Goal: Task Accomplishment & Management: Use online tool/utility

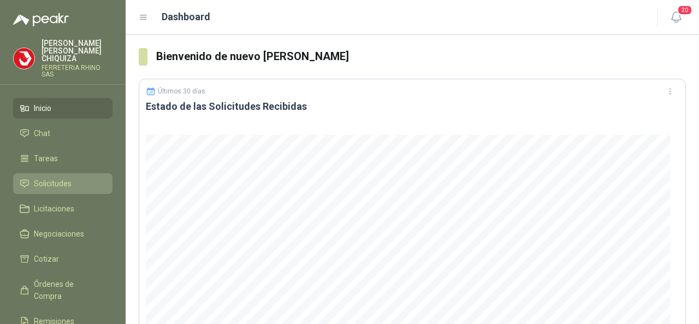
click at [44, 177] on span "Solicitudes" at bounding box center [53, 183] width 38 height 12
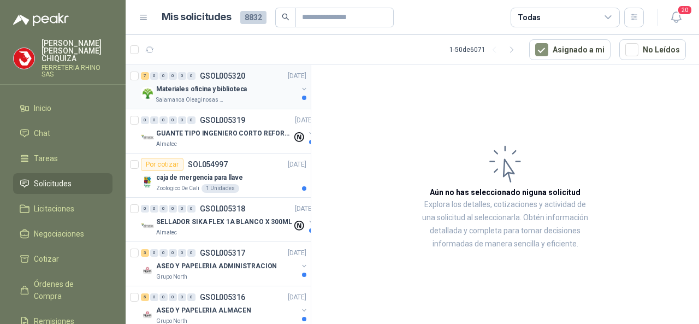
click at [232, 73] on p "GSOL005320" at bounding box center [222, 76] width 45 height 8
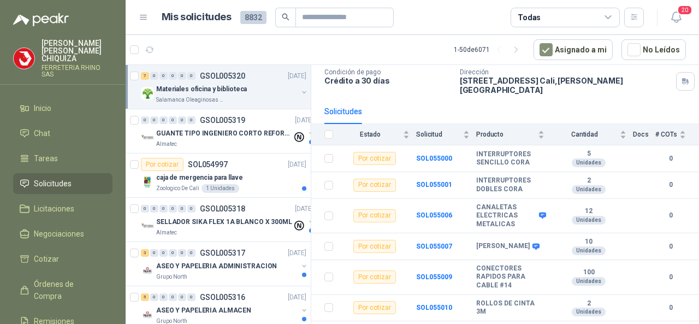
scroll to position [84, 0]
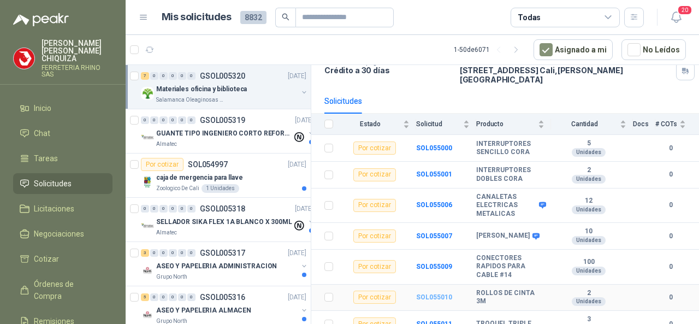
click at [434, 293] on b "SOL055010" at bounding box center [434, 297] width 36 height 8
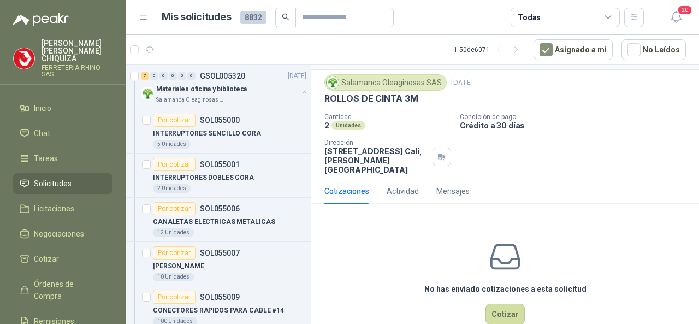
scroll to position [40, 0]
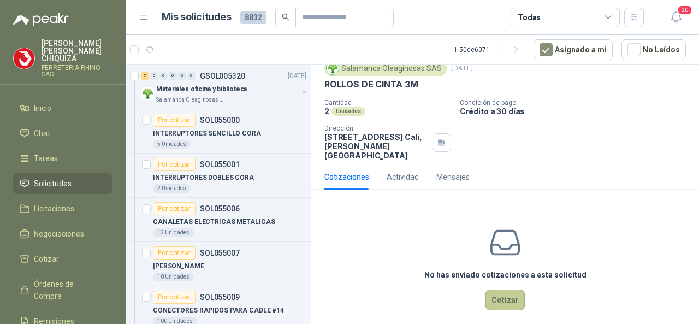
click at [496, 293] on button "Cotizar" at bounding box center [504, 299] width 39 height 21
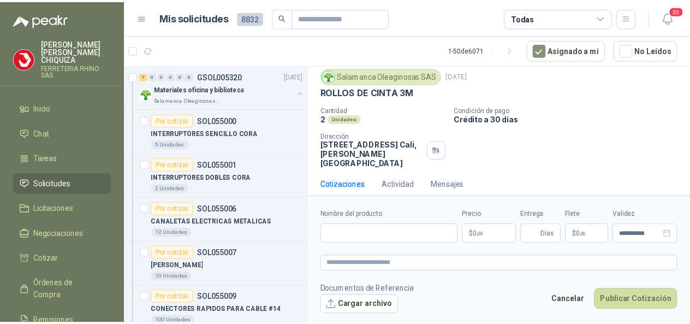
scroll to position [33, 0]
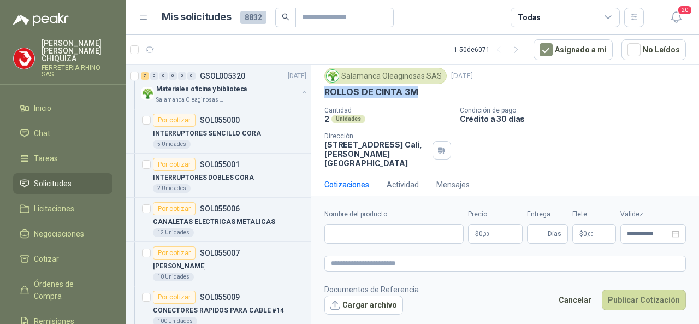
drag, startPoint x: 324, startPoint y: 90, endPoint x: 429, endPoint y: 93, distance: 104.4
click at [429, 93] on div "ROLLOS DE CINTA 3M" at bounding box center [504, 91] width 361 height 11
copy p "ROLLOS DE CINTA 3M"
click at [343, 233] on input "Nombre del producto" at bounding box center [393, 234] width 139 height 20
paste input "**********"
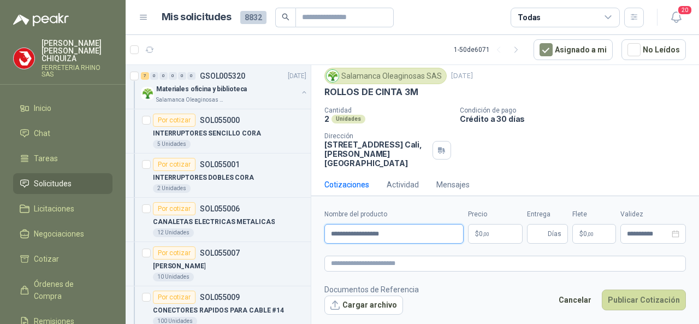
type input "**********"
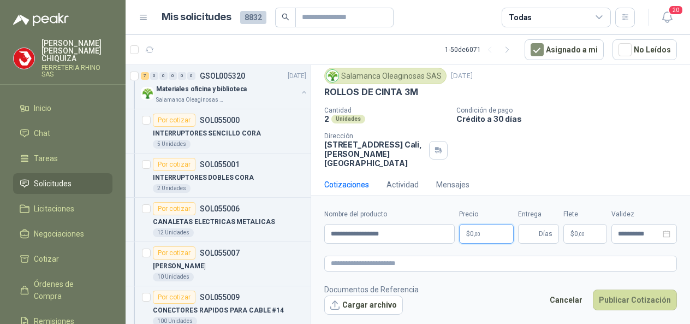
click at [499, 239] on body "[PERSON_NAME] FERRETERIA RHINO SAS Inicio Chat Tareas Solicitudes Licitaciones …" at bounding box center [345, 162] width 690 height 324
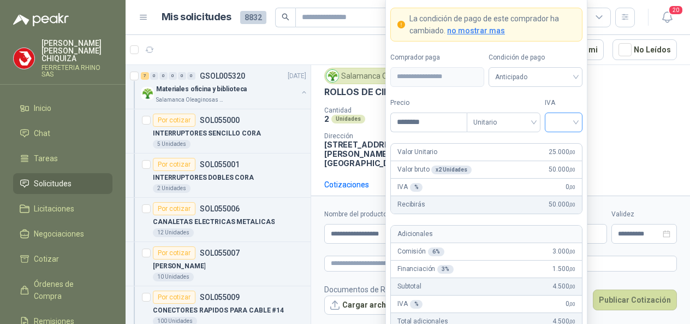
type input "********"
click at [576, 124] on input "search" at bounding box center [563, 121] width 25 height 16
click at [554, 141] on div "19%" at bounding box center [564, 146] width 20 height 12
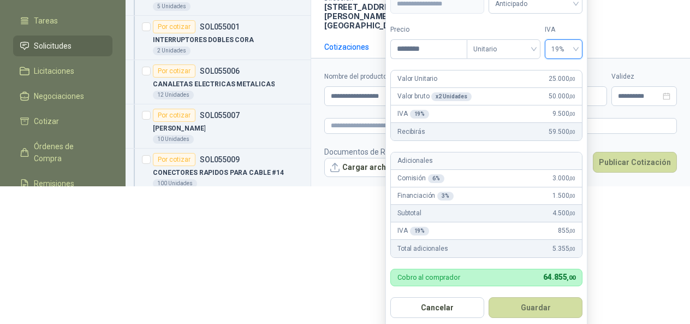
scroll to position [139, 0]
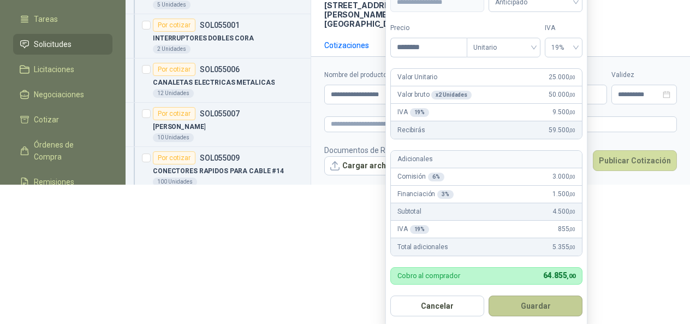
click at [541, 310] on button "Guardar" at bounding box center [536, 305] width 94 height 21
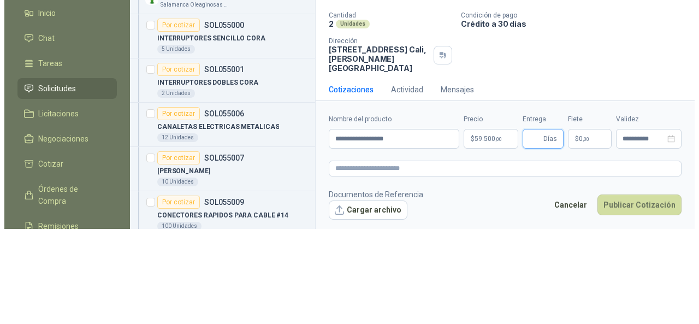
scroll to position [0, 0]
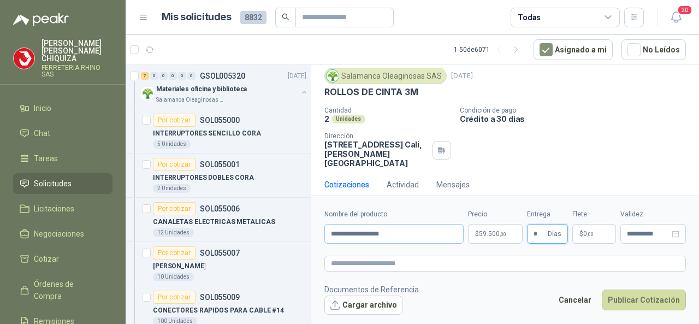
type input "*"
click at [428, 236] on input "**********" at bounding box center [393, 234] width 139 height 20
type input "**********"
click at [642, 301] on button "Publicar Cotización" at bounding box center [644, 299] width 84 height 21
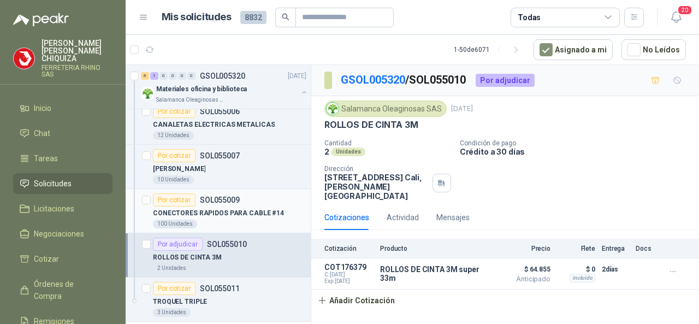
scroll to position [218, 0]
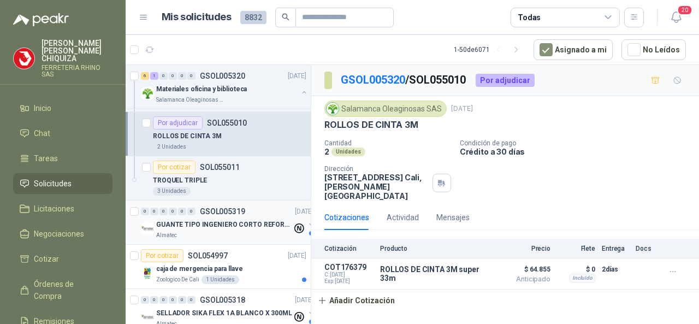
click at [216, 210] on p "GSOL005319" at bounding box center [222, 211] width 45 height 8
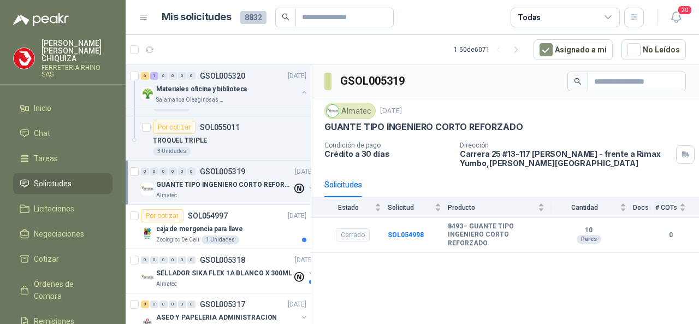
scroll to position [273, 0]
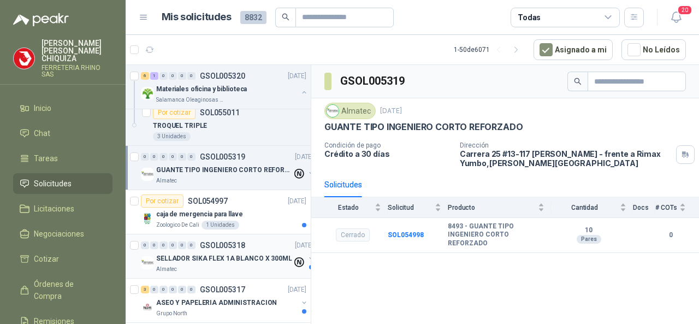
click at [224, 243] on p "GSOL005318" at bounding box center [222, 245] width 45 height 8
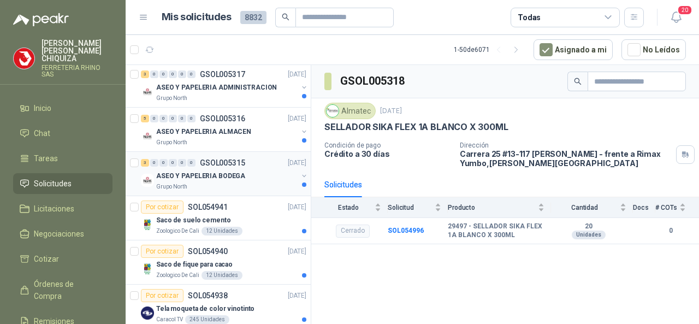
scroll to position [546, 0]
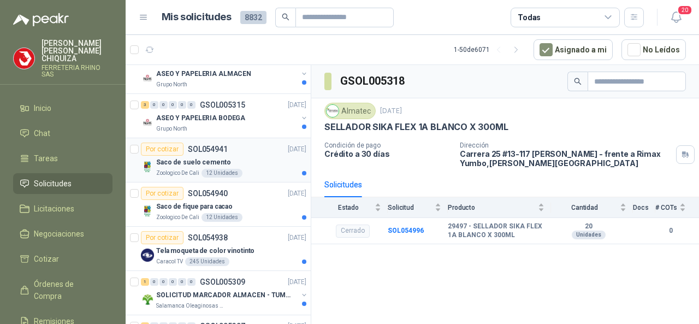
click at [216, 145] on p "SOL054941" at bounding box center [208, 149] width 40 height 8
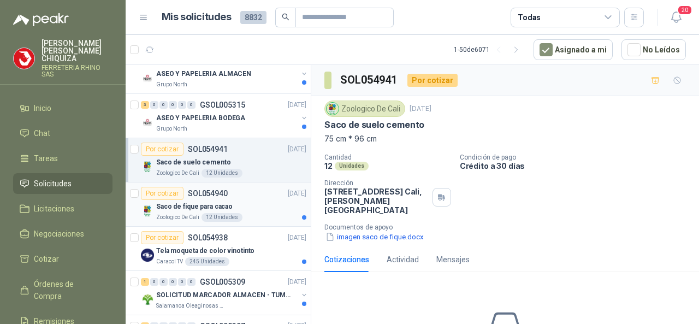
click at [202, 189] on p "SOL054940" at bounding box center [208, 193] width 40 height 8
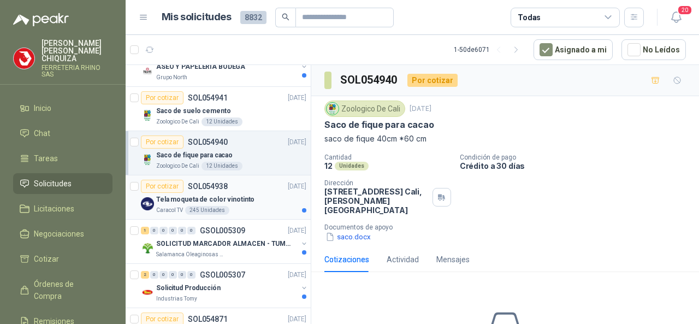
scroll to position [655, 0]
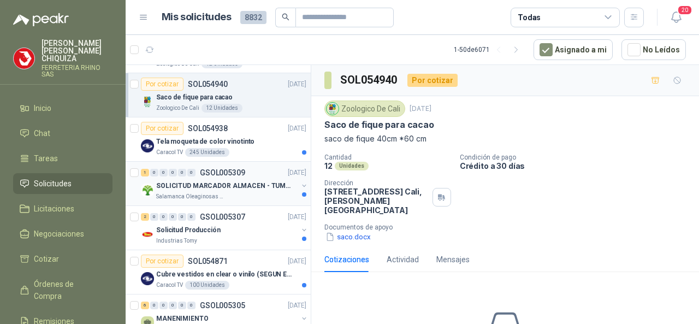
click at [220, 171] on p "GSOL005309" at bounding box center [222, 173] width 45 height 8
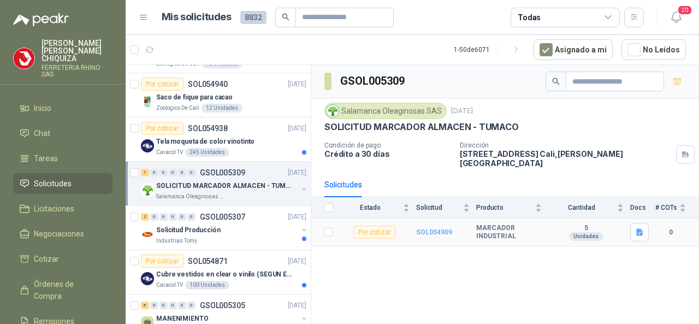
click at [438, 228] on b "SOL054909" at bounding box center [434, 232] width 36 height 8
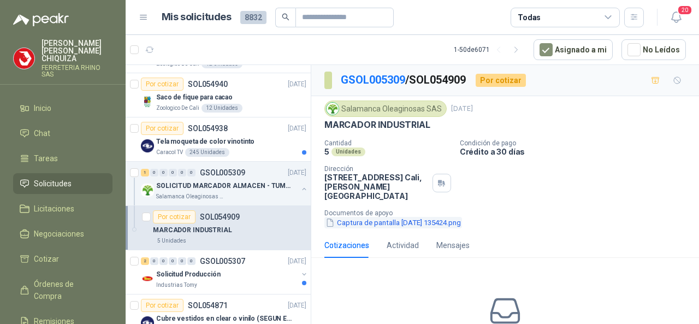
click at [372, 217] on button "Captura de pantalla [DATE] 135424.png" at bounding box center [393, 222] width 138 height 11
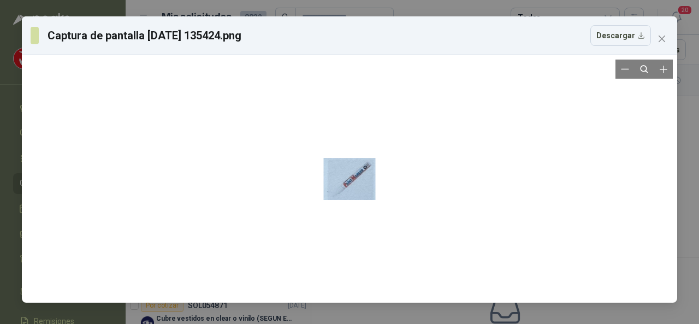
click at [377, 197] on div at bounding box center [349, 179] width 647 height 239
click at [343, 193] on div at bounding box center [350, 179] width 52 height 239
click at [343, 185] on div at bounding box center [350, 179] width 52 height 239
click at [388, 189] on div at bounding box center [349, 179] width 647 height 239
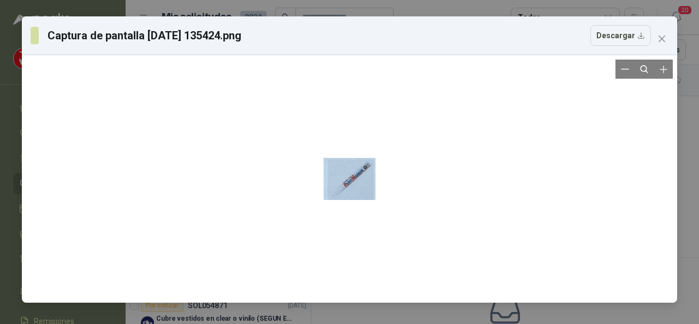
click at [346, 182] on div at bounding box center [350, 179] width 52 height 239
click at [661, 42] on icon "close" at bounding box center [661, 38] width 9 height 9
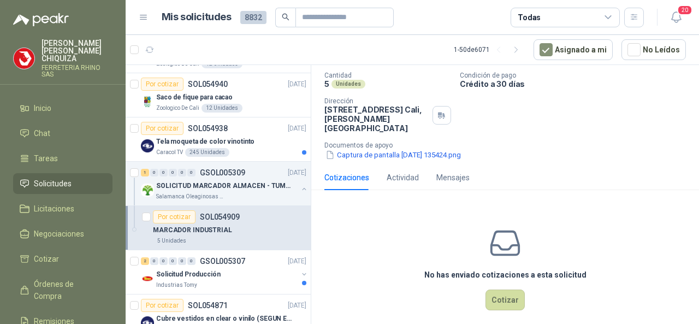
scroll to position [68, 0]
click at [500, 289] on button "Cotizar" at bounding box center [504, 299] width 39 height 21
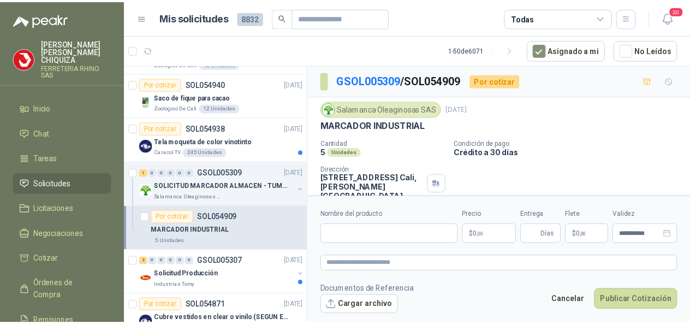
scroll to position [0, 0]
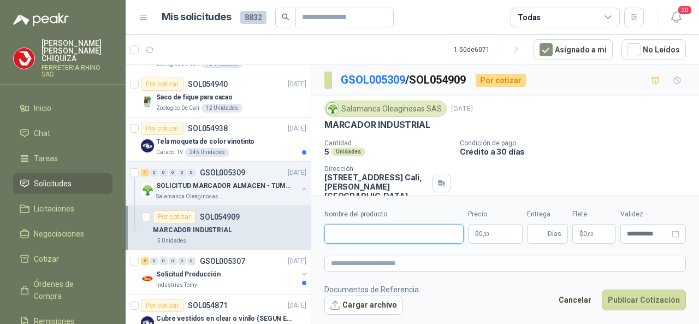
click at [334, 236] on input "Nombre del producto" at bounding box center [393, 234] width 139 height 20
paste input "**********"
type input "**********"
click at [500, 236] on body "[PERSON_NAME] FERRETERIA RHINO SAS Inicio Chat Tareas Solicitudes Licitaciones …" at bounding box center [349, 162] width 699 height 324
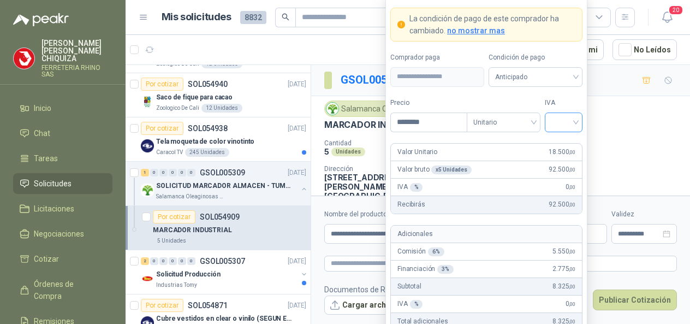
type input "********"
click at [576, 118] on input "search" at bounding box center [563, 121] width 25 height 16
drag, startPoint x: 562, startPoint y: 143, endPoint x: 555, endPoint y: 228, distance: 86.0
click at [562, 143] on div "19%" at bounding box center [564, 146] width 20 height 12
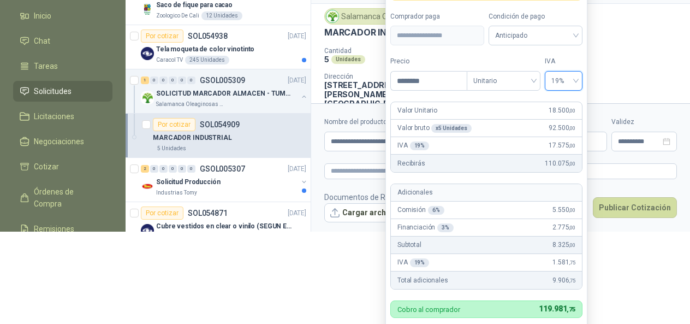
scroll to position [126, 0]
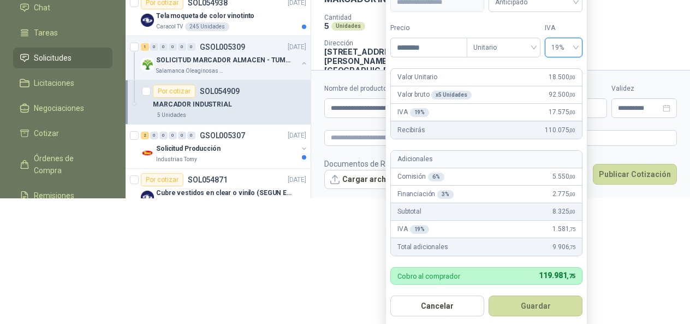
click at [528, 308] on button "Guardar" at bounding box center [536, 305] width 94 height 21
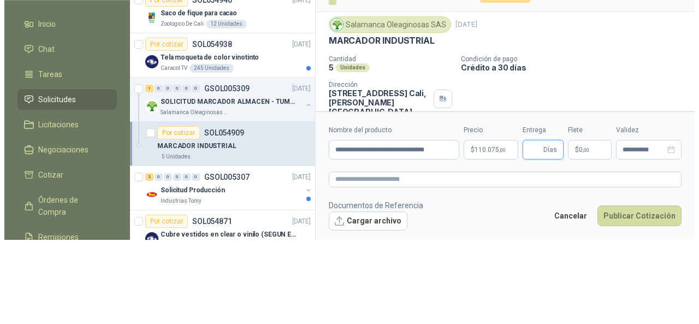
scroll to position [0, 0]
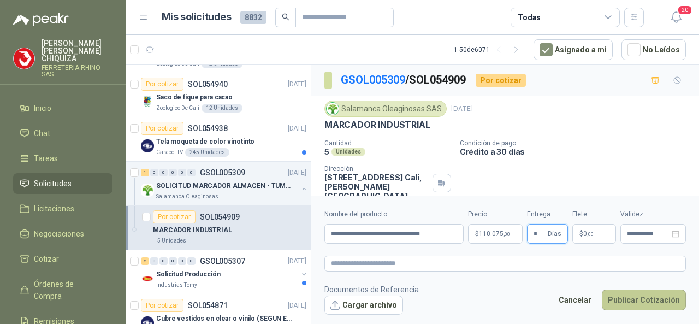
type input "*"
click at [638, 303] on button "Publicar Cotización" at bounding box center [644, 299] width 84 height 21
click at [623, 304] on button "Publicar Cotización" at bounding box center [644, 299] width 84 height 21
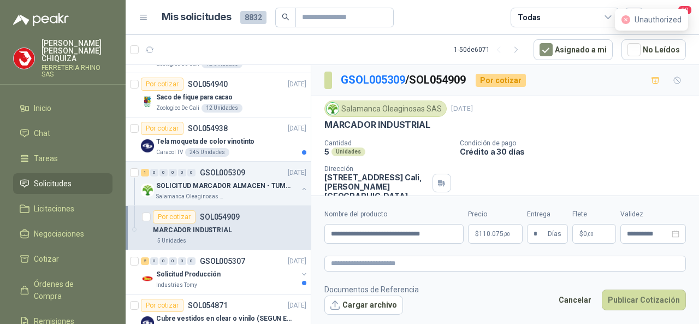
scroll to position [764, 0]
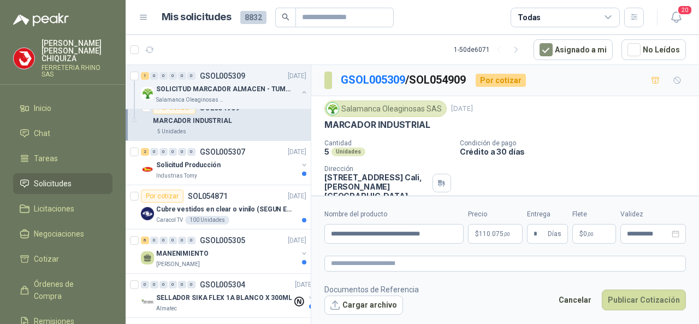
click at [69, 64] on p "FERRETERIA RHINO SAS" at bounding box center [76, 70] width 71 height 13
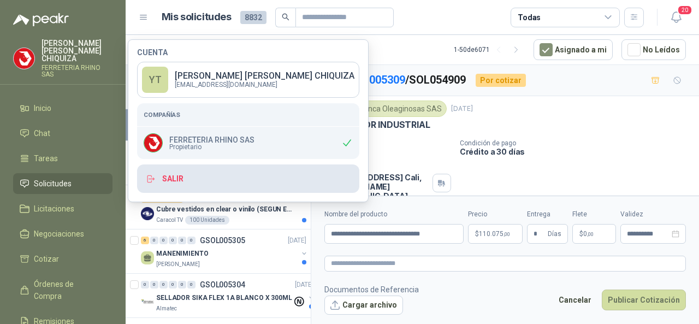
click at [192, 183] on button "Salir" at bounding box center [248, 178] width 222 height 28
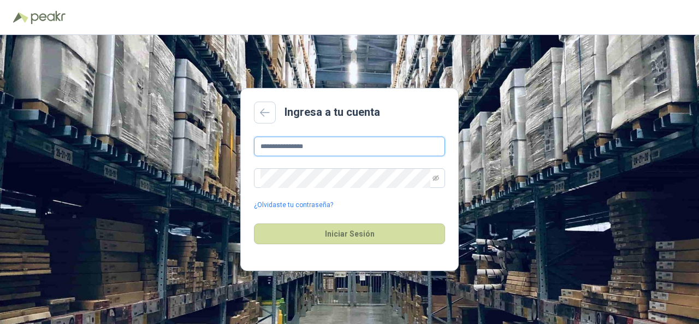
click at [373, 141] on input "**********" at bounding box center [349, 147] width 191 height 20
click at [327, 144] on input "**********" at bounding box center [349, 147] width 191 height 20
type input "*"
type input "**********"
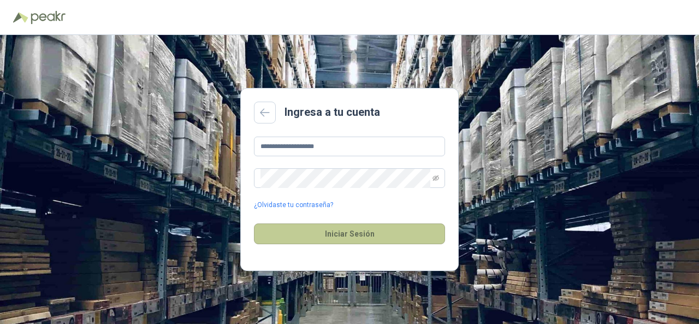
click at [338, 230] on button "Iniciar Sesión" at bounding box center [349, 233] width 191 height 21
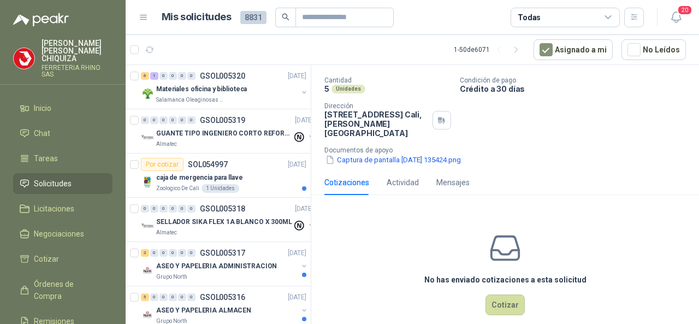
scroll to position [68, 0]
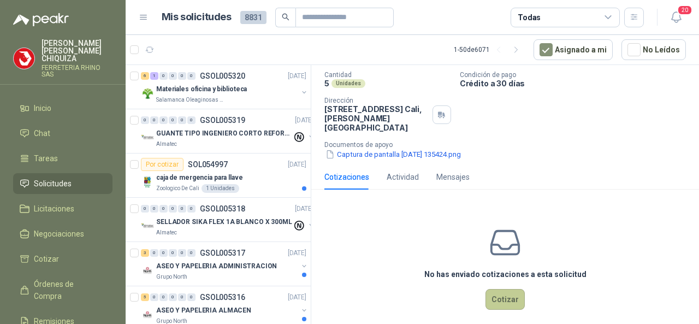
click at [507, 294] on button "Cotizar" at bounding box center [504, 299] width 39 height 21
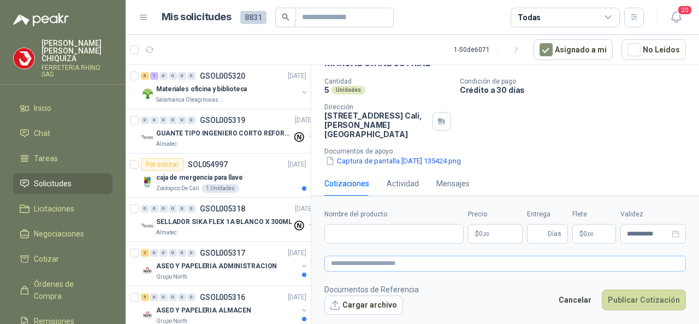
scroll to position [61, 0]
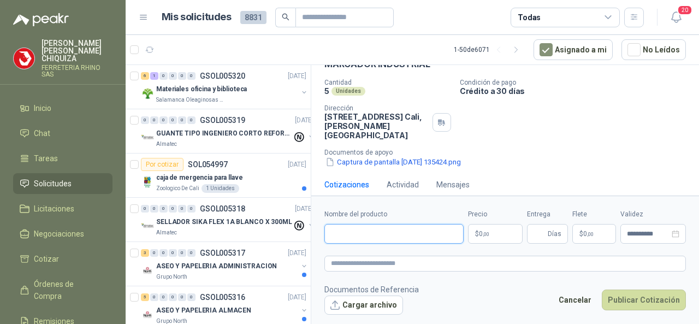
click at [337, 236] on input "Nombre del producto" at bounding box center [393, 234] width 139 height 20
paste input "**********"
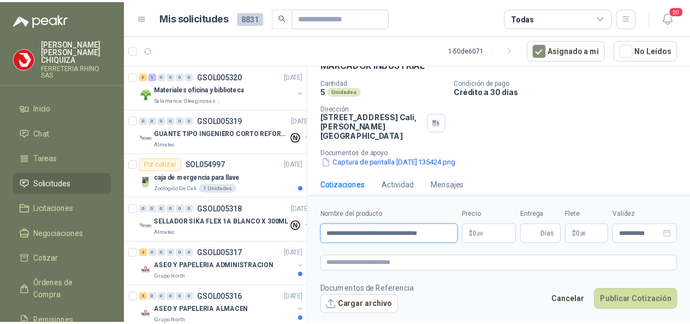
scroll to position [0, 2]
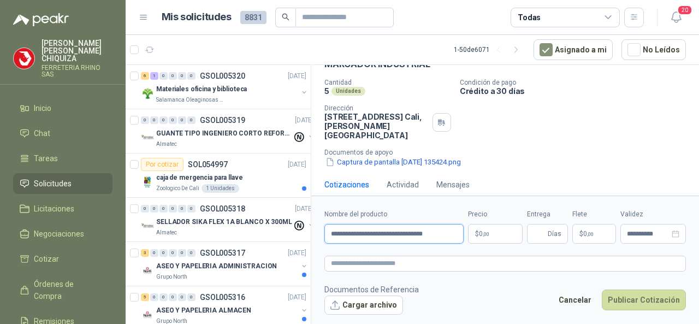
type input "**********"
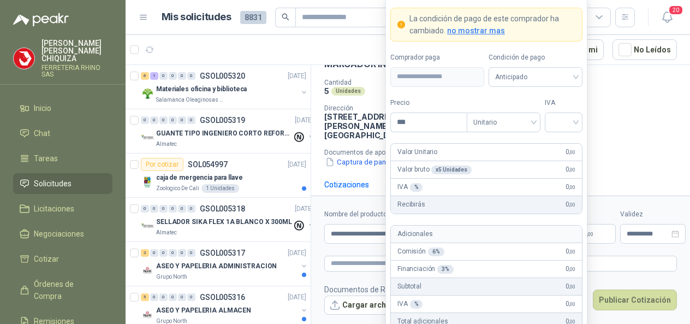
scroll to position [0, 0]
click at [512, 235] on body "[PERSON_NAME] FERRETERIA RHINO SAS Inicio Chat Tareas Solicitudes Licitaciones …" at bounding box center [345, 162] width 690 height 324
type input "********"
click at [571, 126] on input "search" at bounding box center [563, 121] width 25 height 16
drag, startPoint x: 560, startPoint y: 141, endPoint x: 554, endPoint y: 157, distance: 16.9
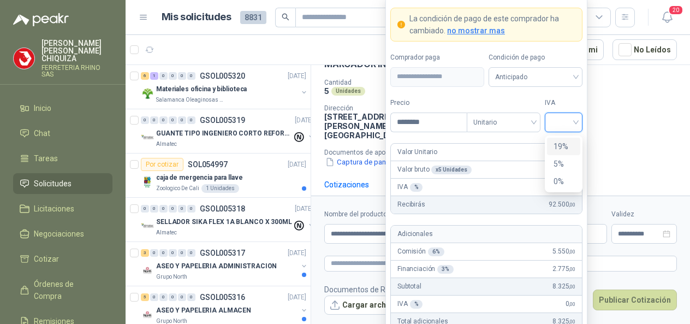
click at [559, 143] on div "19%" at bounding box center [564, 146] width 20 height 12
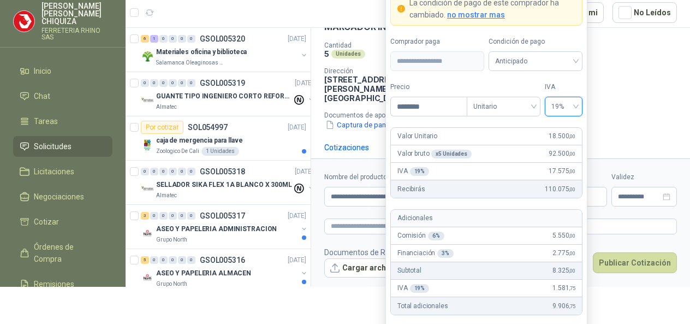
scroll to position [55, 0]
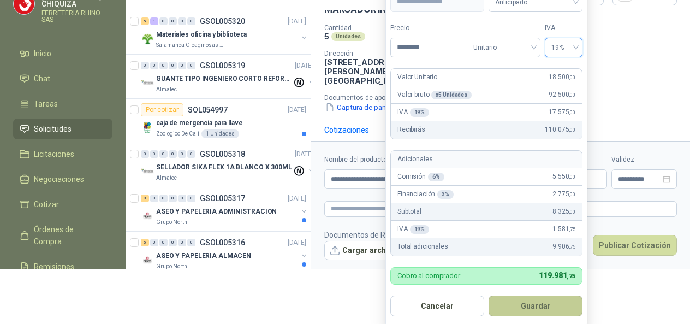
click at [534, 308] on button "Guardar" at bounding box center [536, 305] width 94 height 21
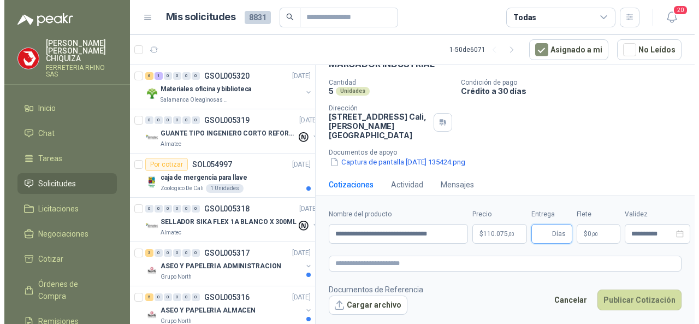
scroll to position [0, 0]
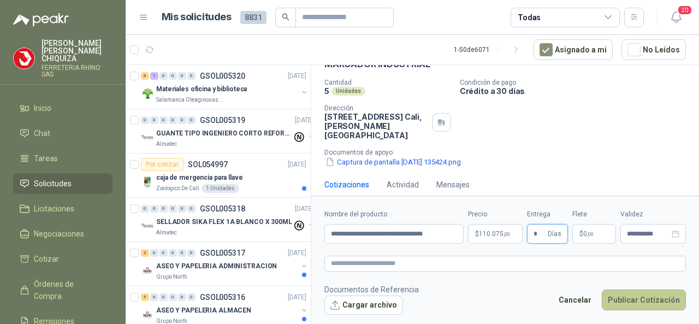
type input "*"
click at [654, 304] on button "Publicar Cotización" at bounding box center [644, 299] width 84 height 21
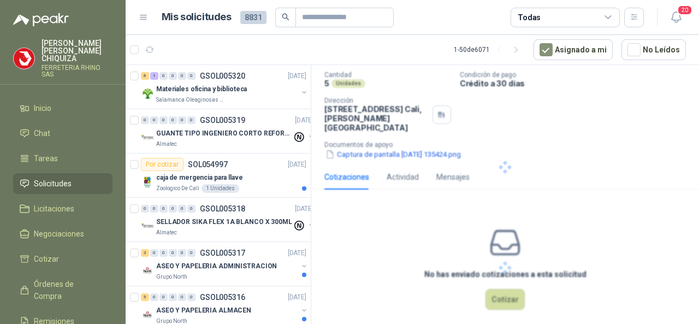
scroll to position [1, 0]
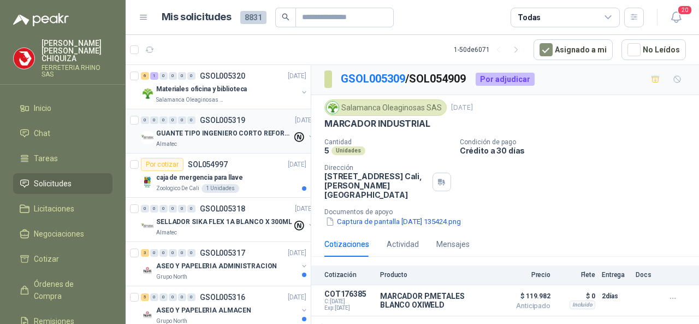
click at [215, 119] on p "GSOL005319" at bounding box center [222, 120] width 45 height 8
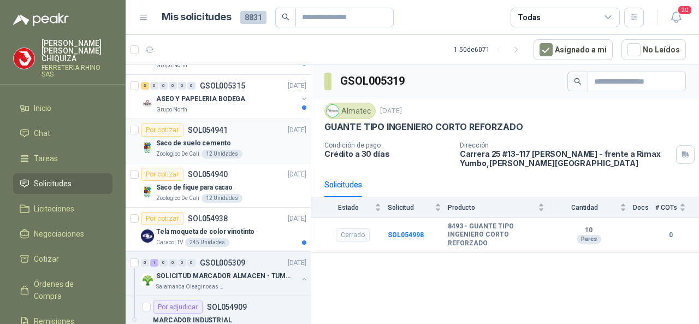
scroll to position [273, 0]
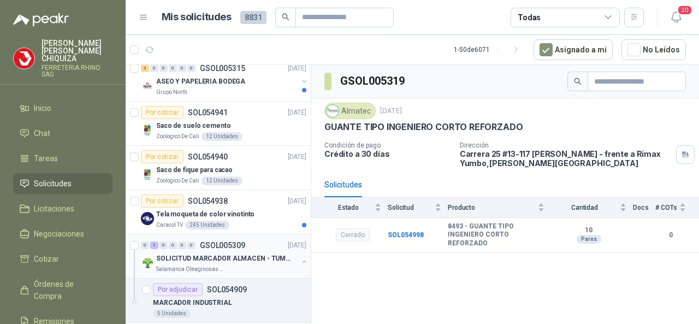
click at [218, 244] on p "GSOL005309" at bounding box center [222, 245] width 45 height 8
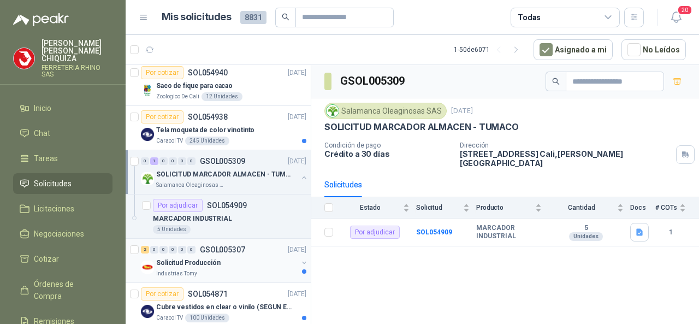
scroll to position [382, 0]
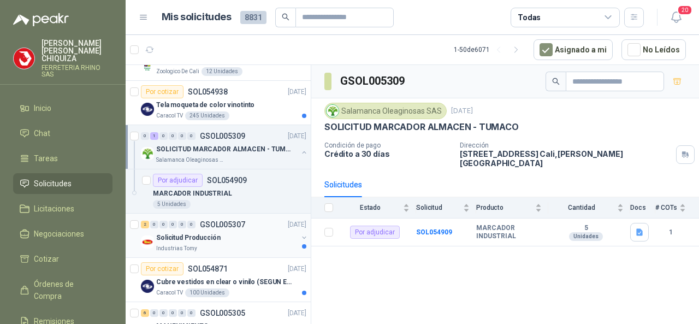
click at [223, 221] on p "GSOL005307" at bounding box center [222, 225] width 45 height 8
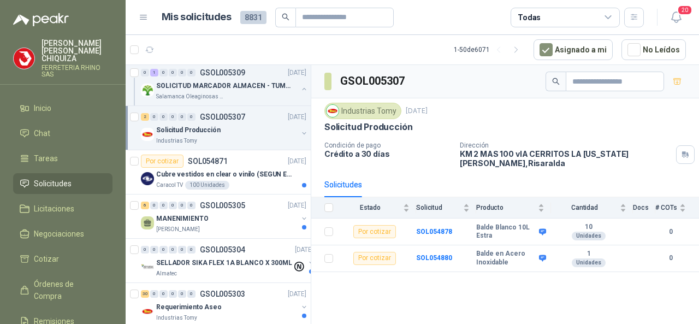
scroll to position [491, 0]
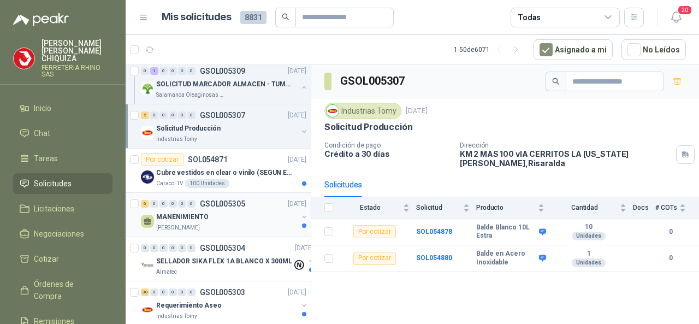
click at [215, 201] on p "GSOL005305" at bounding box center [222, 204] width 45 height 8
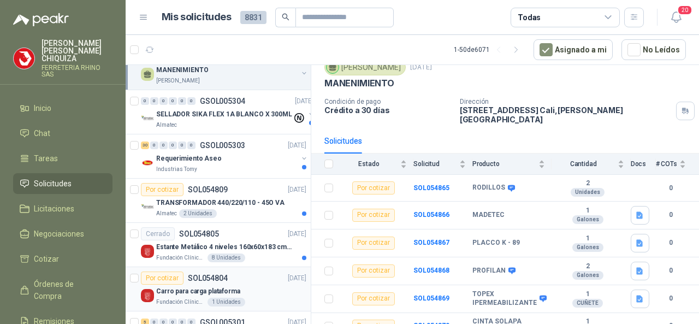
scroll to position [710, 0]
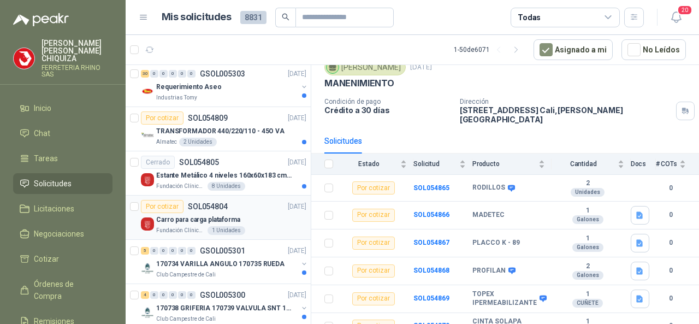
click at [213, 203] on p "SOL054804" at bounding box center [208, 207] width 40 height 8
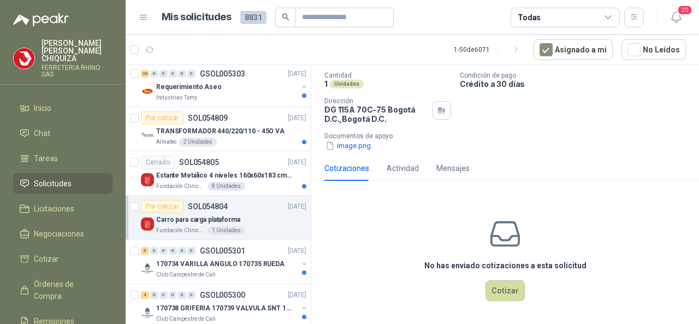
scroll to position [68, 0]
click at [492, 284] on button "Cotizar" at bounding box center [504, 290] width 39 height 21
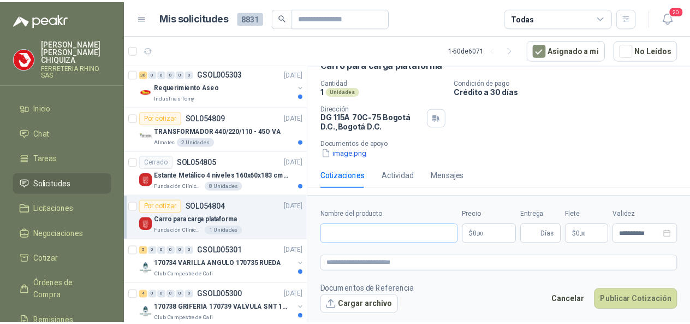
scroll to position [61, 0]
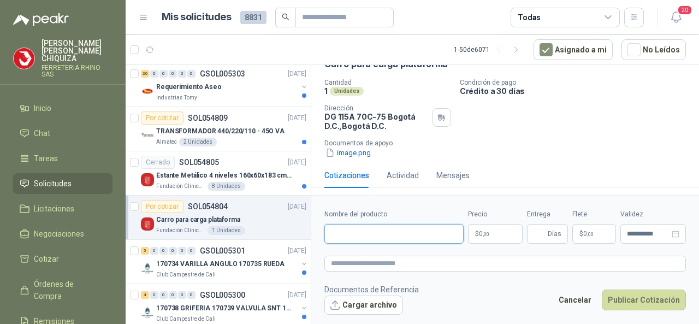
click at [370, 233] on input "Nombre del producto" at bounding box center [393, 234] width 139 height 20
type input "**********"
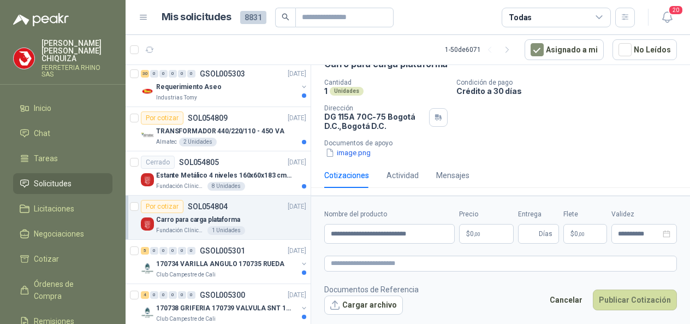
click at [478, 228] on body "[PERSON_NAME] FERRETERIA RHINO SAS Inicio Chat Tareas Solicitudes Licitaciones …" at bounding box center [345, 162] width 690 height 324
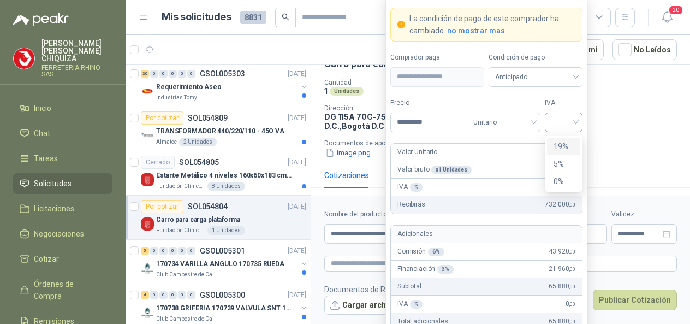
click at [578, 120] on div at bounding box center [564, 122] width 38 height 20
drag, startPoint x: 562, startPoint y: 144, endPoint x: 537, endPoint y: 139, distance: 25.5
click at [561, 144] on div "19%" at bounding box center [564, 146] width 20 height 12
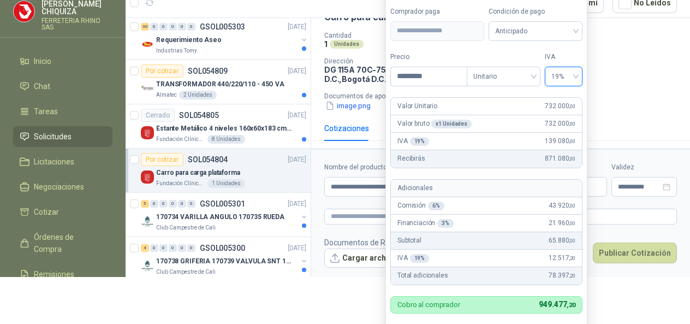
scroll to position [0, 0]
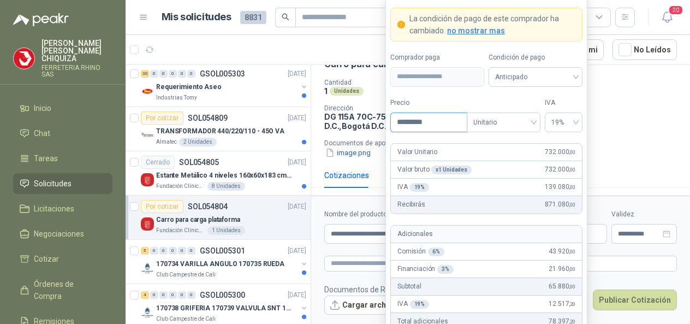
click at [447, 126] on input "*********" at bounding box center [429, 122] width 76 height 19
click at [535, 125] on div "Unitario" at bounding box center [504, 122] width 74 height 20
type input "*********"
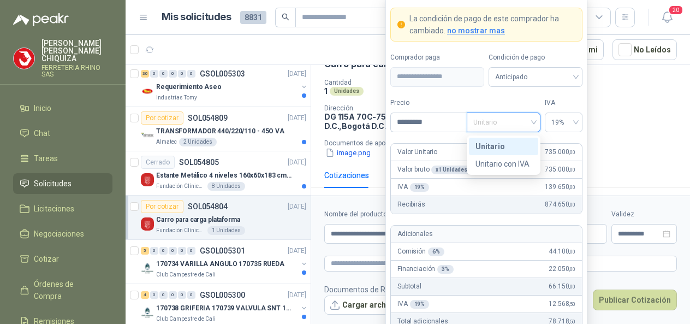
click at [505, 149] on div "Unitario" at bounding box center [504, 146] width 56 height 12
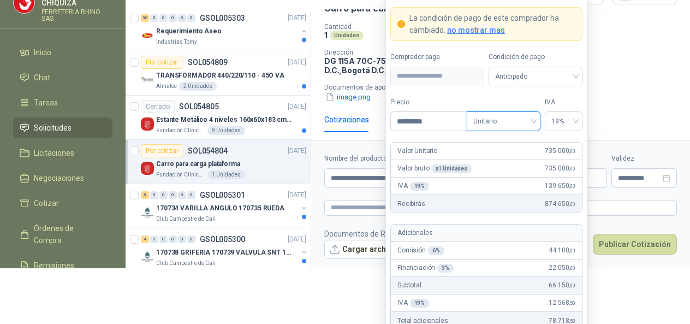
scroll to position [57, 0]
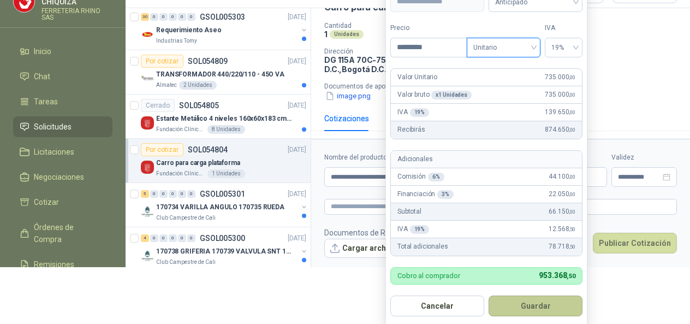
click at [526, 305] on button "Guardar" at bounding box center [536, 305] width 94 height 21
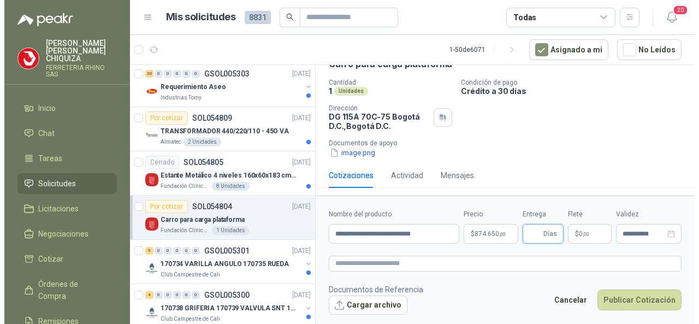
scroll to position [0, 0]
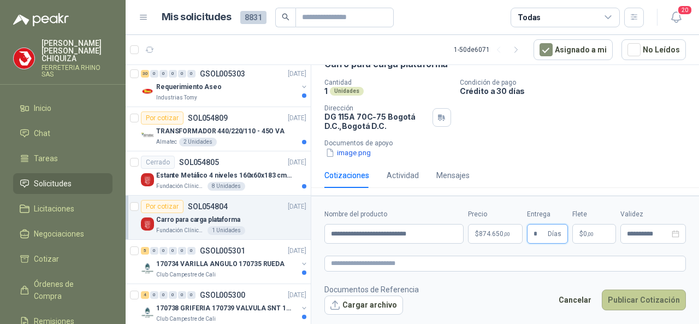
type input "*"
click at [651, 298] on button "Publicar Cotización" at bounding box center [644, 299] width 84 height 21
